Goal: Navigation & Orientation: Find specific page/section

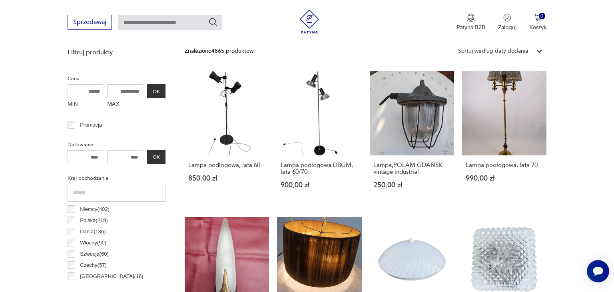
scroll to position [32, 0]
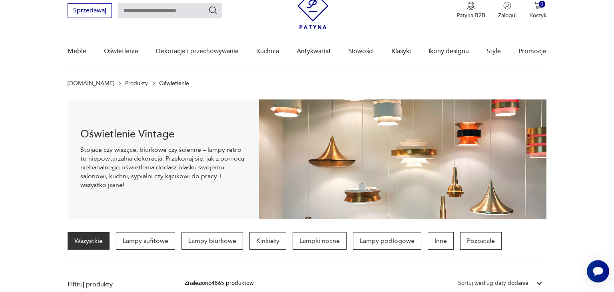
click at [44, 36] on nav "Sprzedawaj Patyna B2B Zaloguj 0 Koszyk Twój koszyk ( 0 ) Brak produktów w koszy…" at bounding box center [307, 26] width 614 height 84
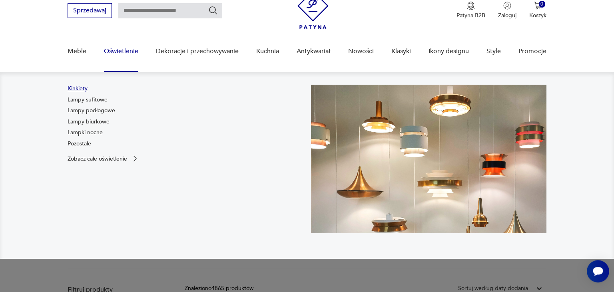
click at [78, 87] on link "Kinkiety" at bounding box center [78, 89] width 20 height 8
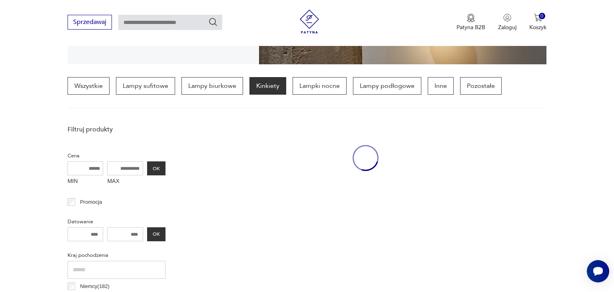
scroll to position [188, 0]
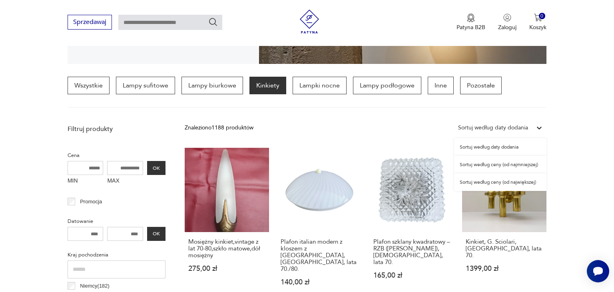
click at [536, 127] on icon at bounding box center [539, 128] width 8 height 8
click at [523, 184] on div "Sortuj według ceny (od największej)" at bounding box center [500, 183] width 92 height 18
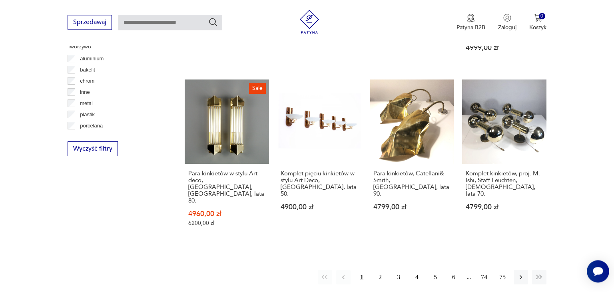
scroll to position [758, 0]
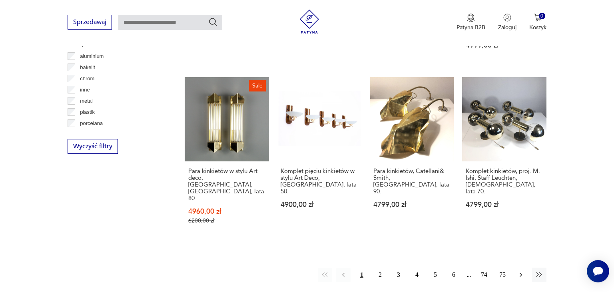
click at [521, 271] on icon "button" at bounding box center [521, 275] width 8 height 8
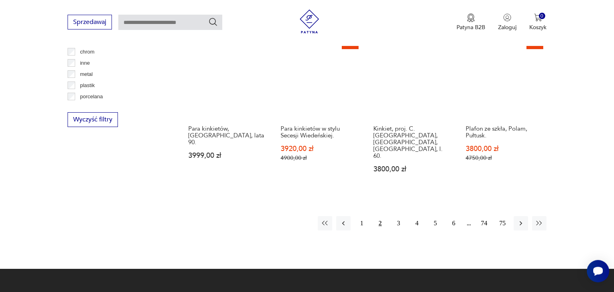
scroll to position [786, 0]
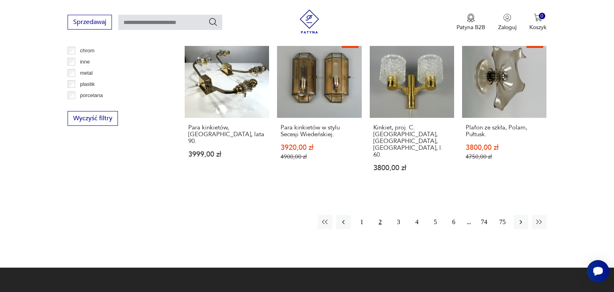
drag, startPoint x: 611, startPoint y: 288, endPoint x: 454, endPoint y: 228, distance: 168.3
click at [396, 215] on button "3" at bounding box center [398, 222] width 14 height 14
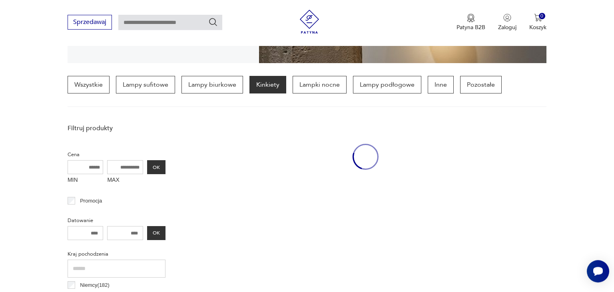
scroll to position [188, 0]
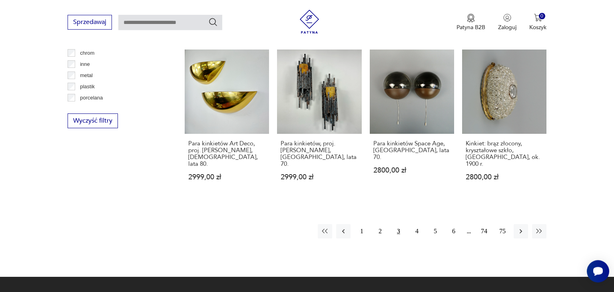
drag, startPoint x: 612, startPoint y: 292, endPoint x: 453, endPoint y: 242, distance: 166.3
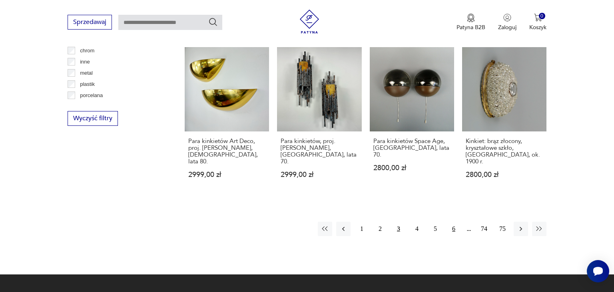
click at [455, 222] on button "6" at bounding box center [454, 229] width 14 height 14
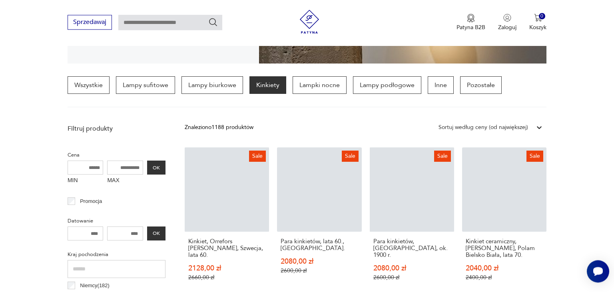
scroll to position [188, 0]
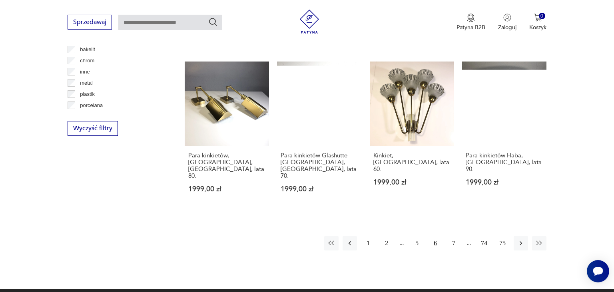
drag, startPoint x: 612, startPoint y: 289, endPoint x: 481, endPoint y: 229, distance: 143.5
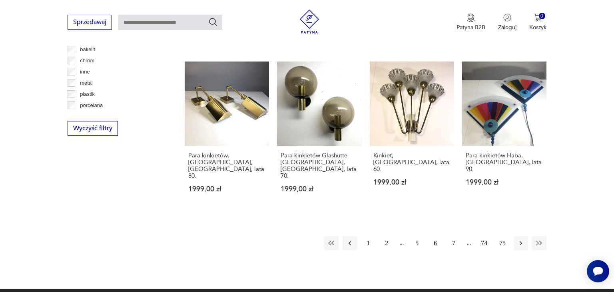
scroll to position [779, 0]
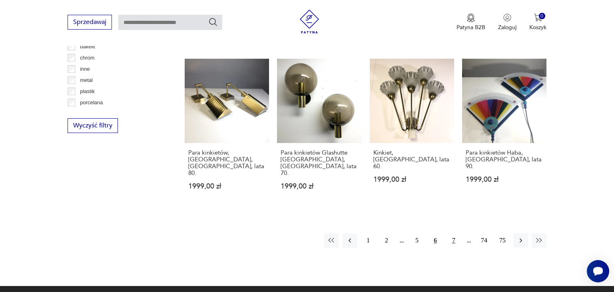
click at [455, 233] on button "7" at bounding box center [454, 240] width 14 height 14
click at [455, 233] on button "8" at bounding box center [454, 240] width 14 height 14
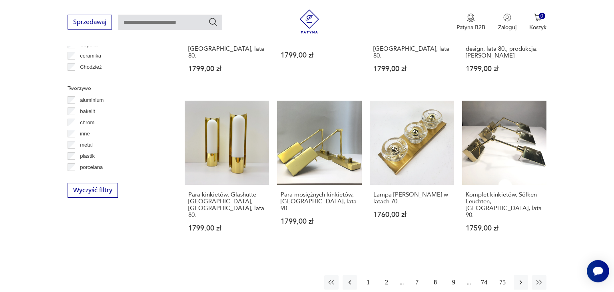
scroll to position [716, 0]
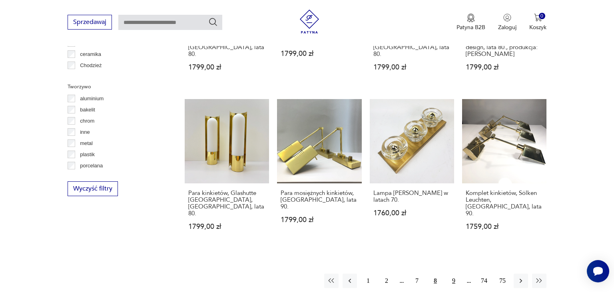
click at [453, 274] on button "9" at bounding box center [454, 281] width 14 height 14
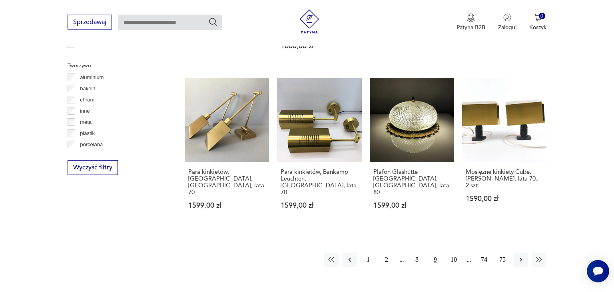
scroll to position [744, 0]
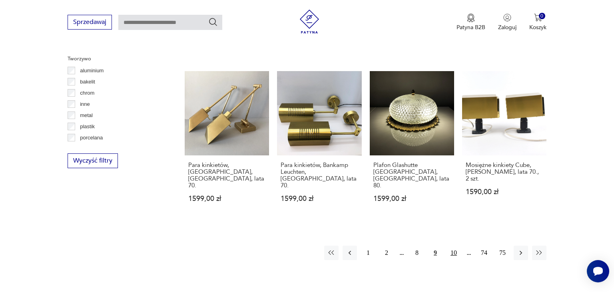
click at [453, 246] on button "10" at bounding box center [454, 253] width 14 height 14
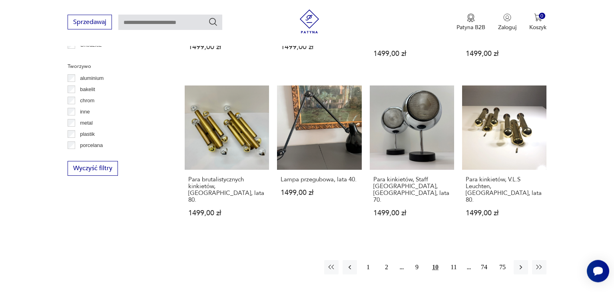
scroll to position [744, 0]
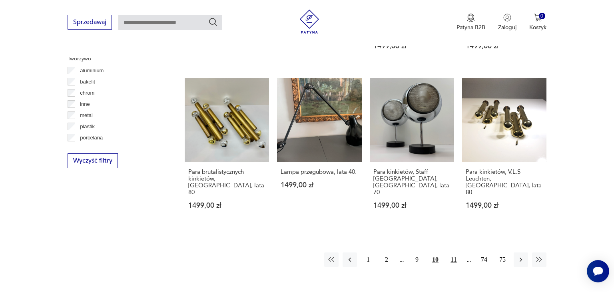
click at [454, 253] on button "11" at bounding box center [454, 260] width 14 height 14
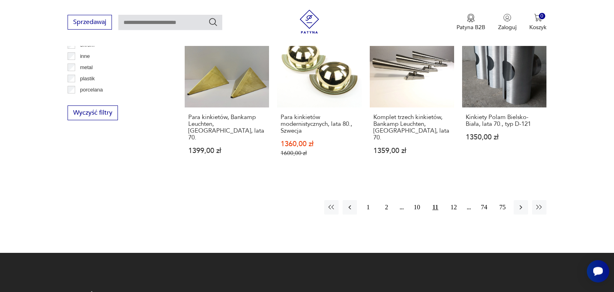
scroll to position [800, 0]
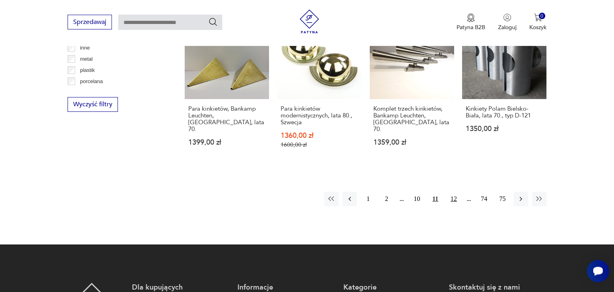
click at [455, 192] on button "12" at bounding box center [454, 199] width 14 height 14
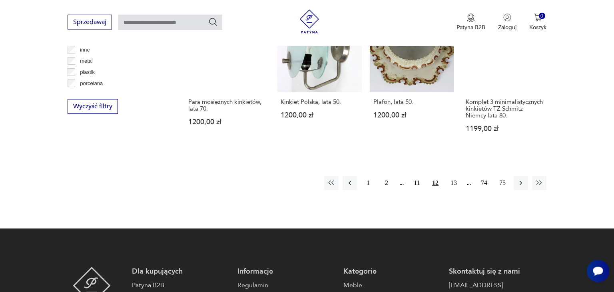
scroll to position [800, 0]
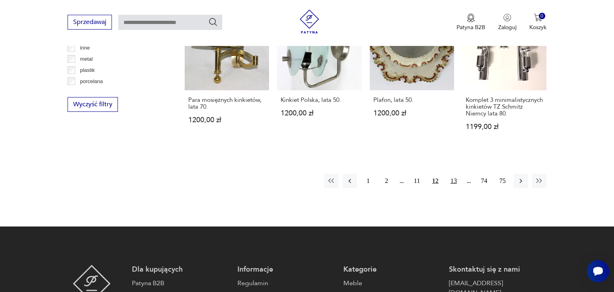
click at [455, 174] on button "13" at bounding box center [454, 181] width 14 height 14
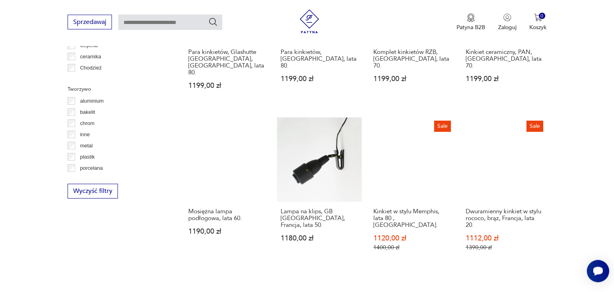
scroll to position [716, 0]
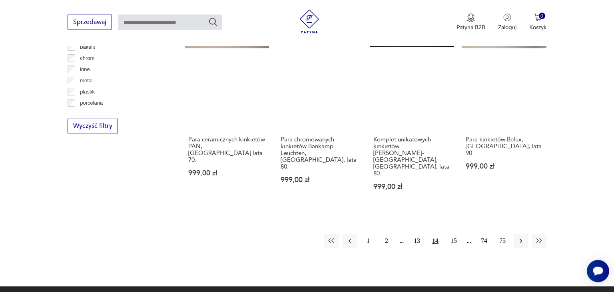
scroll to position [842, 0]
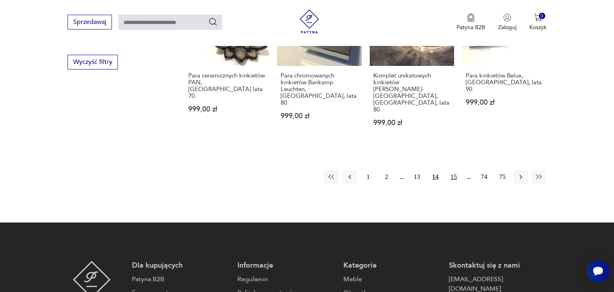
click at [455, 170] on button "15" at bounding box center [454, 177] width 14 height 14
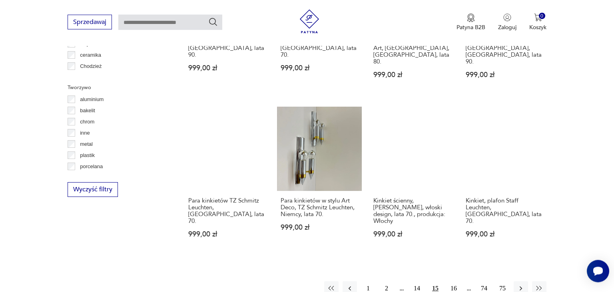
scroll to position [737, 0]
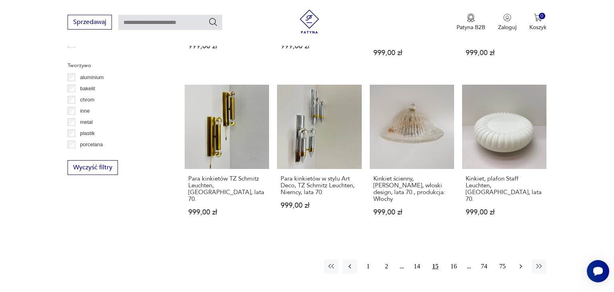
click at [522, 263] on icon "button" at bounding box center [521, 267] width 8 height 8
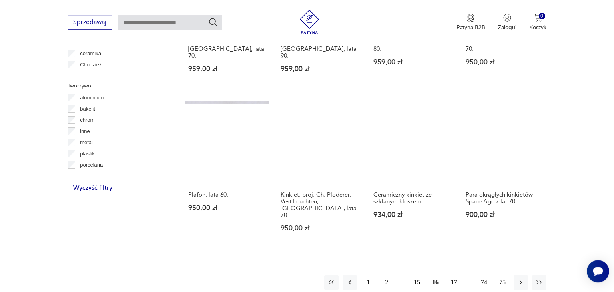
scroll to position [737, 0]
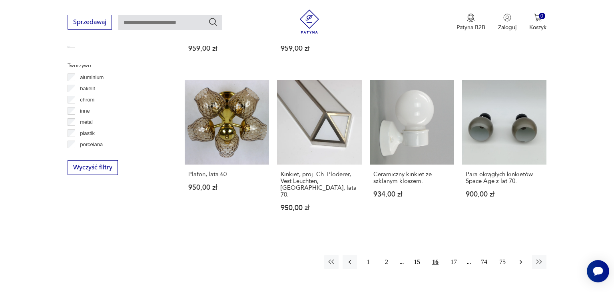
click at [523, 258] on icon "button" at bounding box center [521, 262] width 8 height 8
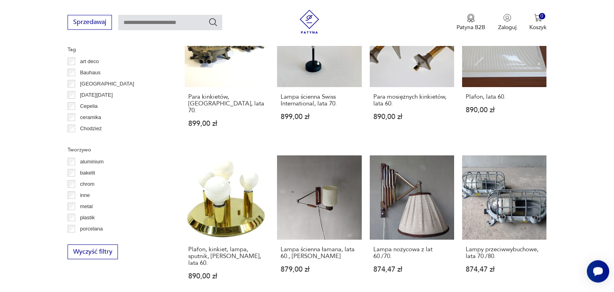
scroll to position [885, 0]
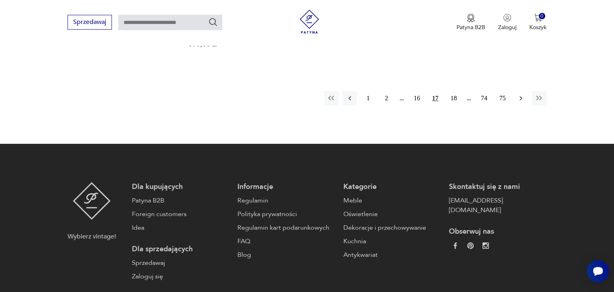
click at [520, 94] on icon "button" at bounding box center [521, 98] width 8 height 8
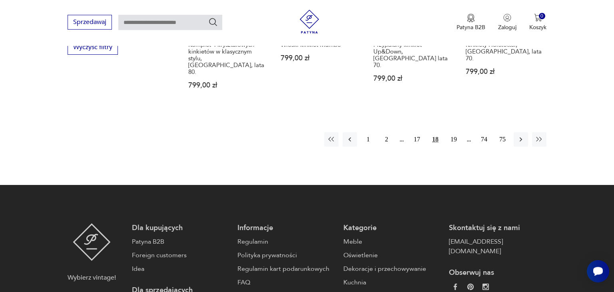
scroll to position [885, 0]
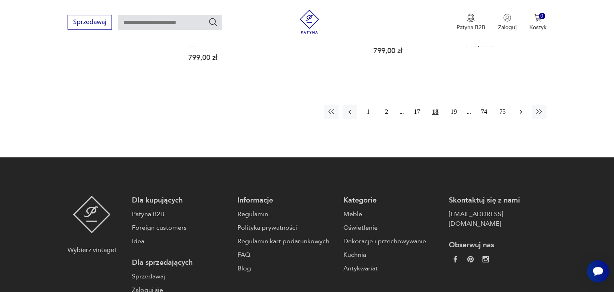
click at [520, 108] on icon "button" at bounding box center [521, 112] width 8 height 8
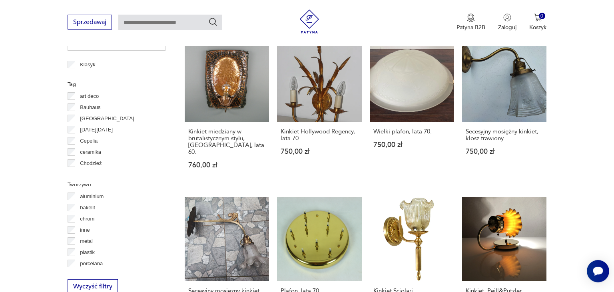
scroll to position [652, 0]
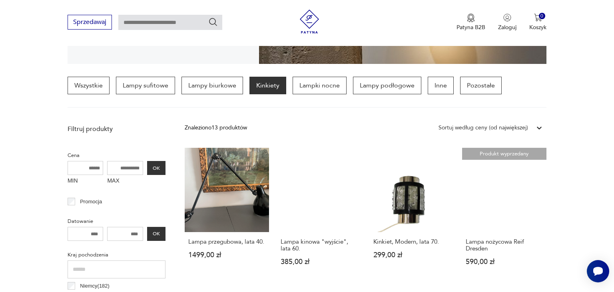
scroll to position [46, 0]
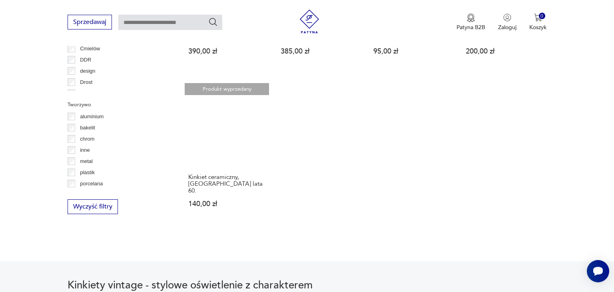
scroll to position [737, 0]
